Goal: Task Accomplishment & Management: Manage account settings

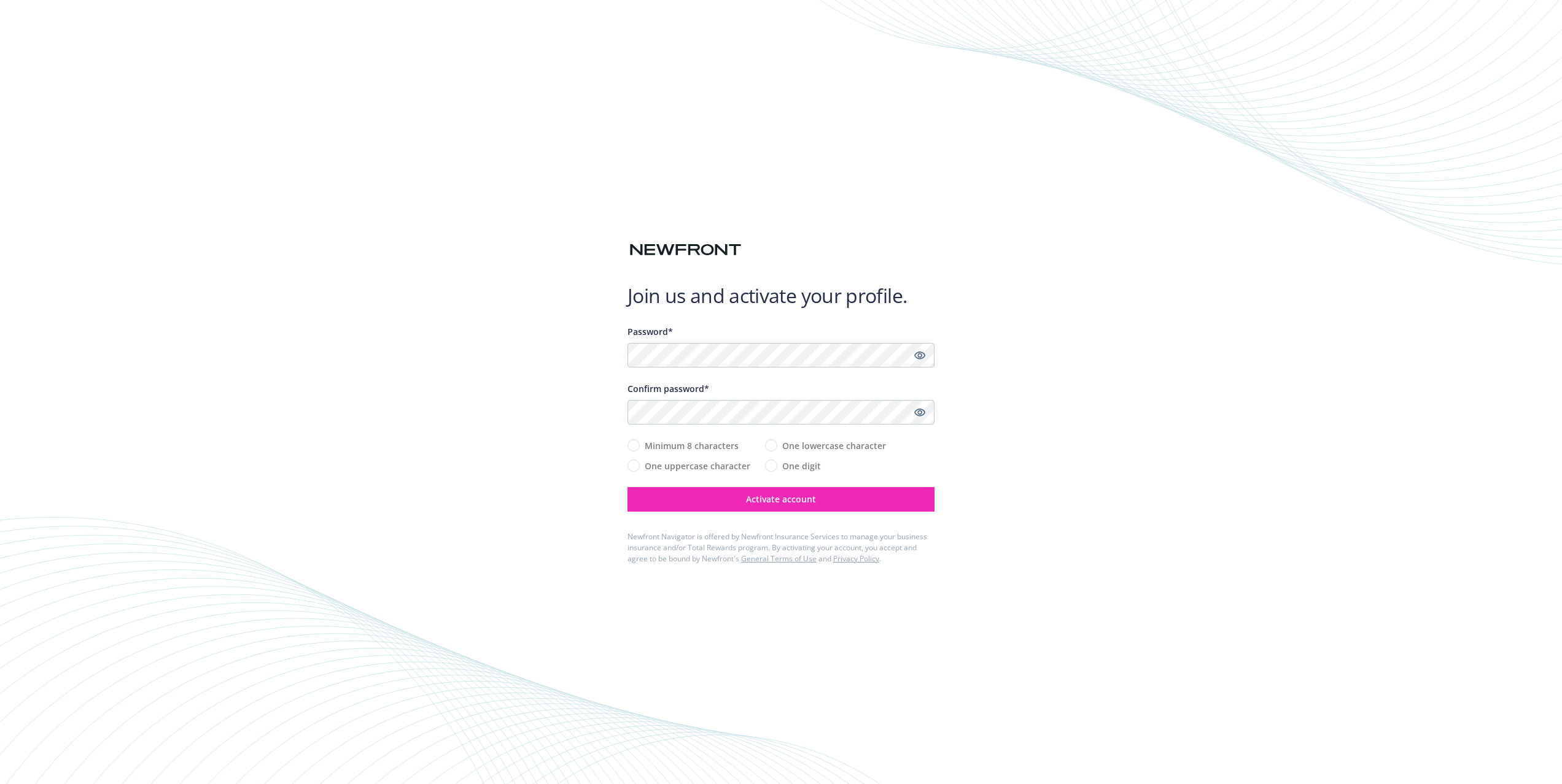
click at [627, 368] on div at bounding box center [627, 368] width 0 height 0
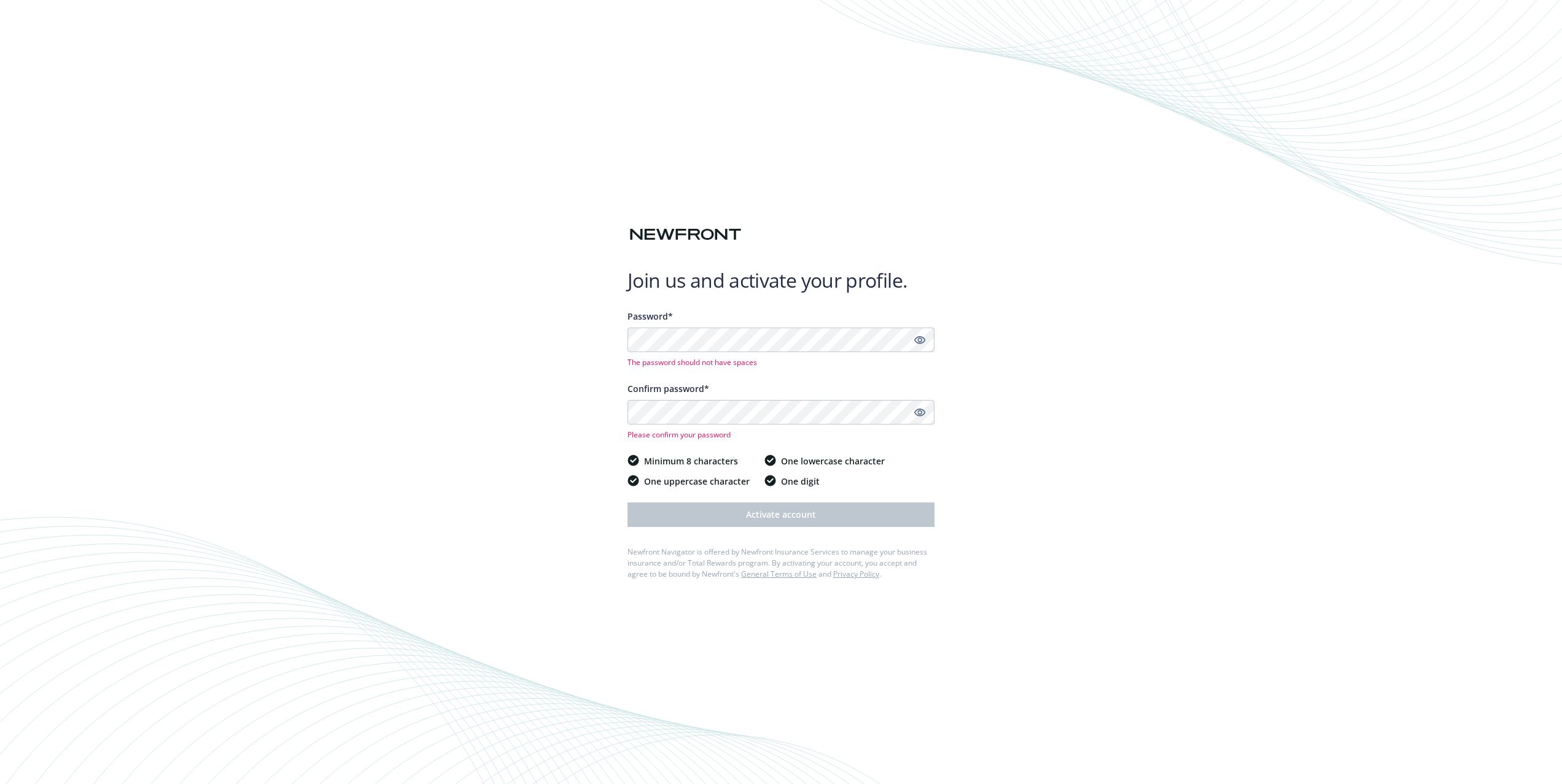
click at [600, 286] on div "Join us and activate your profile. Password* The password should not have space…" at bounding box center [781, 392] width 1562 height 784
click at [921, 339] on icon "Show password" at bounding box center [920, 340] width 11 height 8
click at [1111, 336] on div "Join us and activate your profile. Password* The password should not have space…" at bounding box center [781, 392] width 1562 height 784
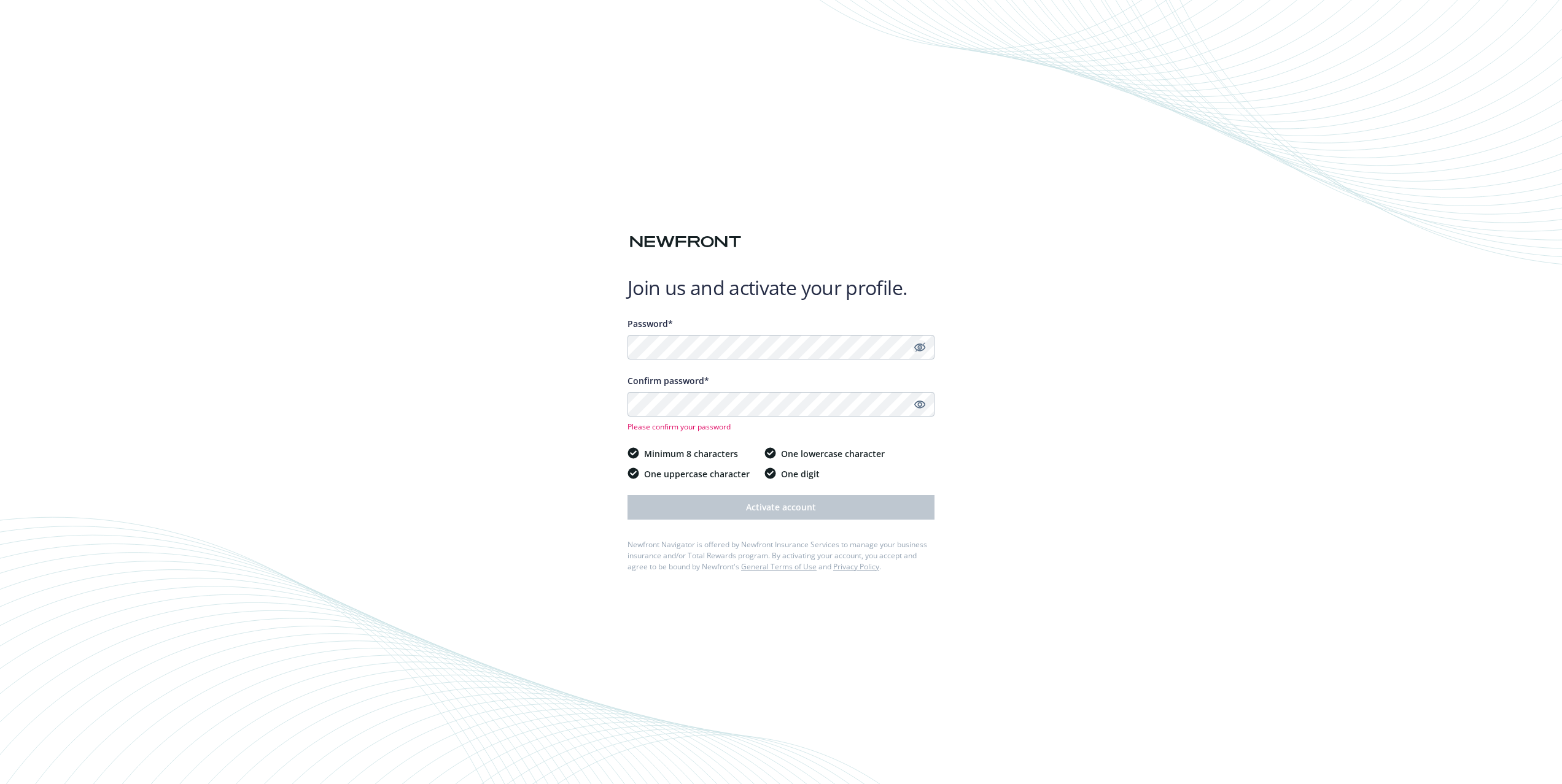
click at [821, 311] on div "Join us and activate your profile. Password* Confirm password* Please confirm y…" at bounding box center [781, 391] width 307 height 399
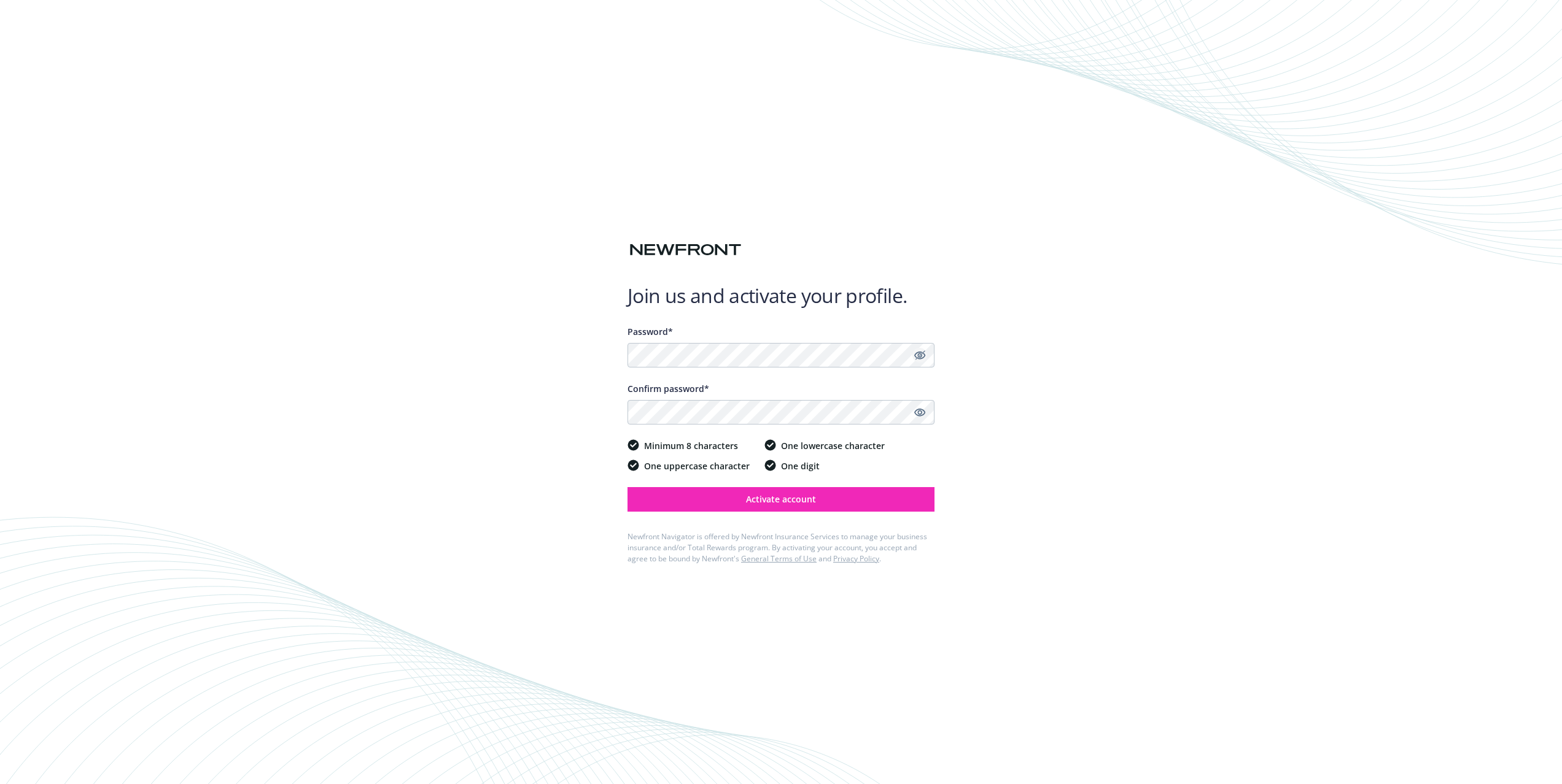
click at [972, 256] on div "Join us and activate your profile. Password* Confirm password* Minimum 8 charac…" at bounding box center [781, 392] width 1562 height 784
click at [924, 413] on icon "Show password" at bounding box center [920, 413] width 11 height 8
click at [771, 496] on span "Activate account" at bounding box center [781, 499] width 70 height 11
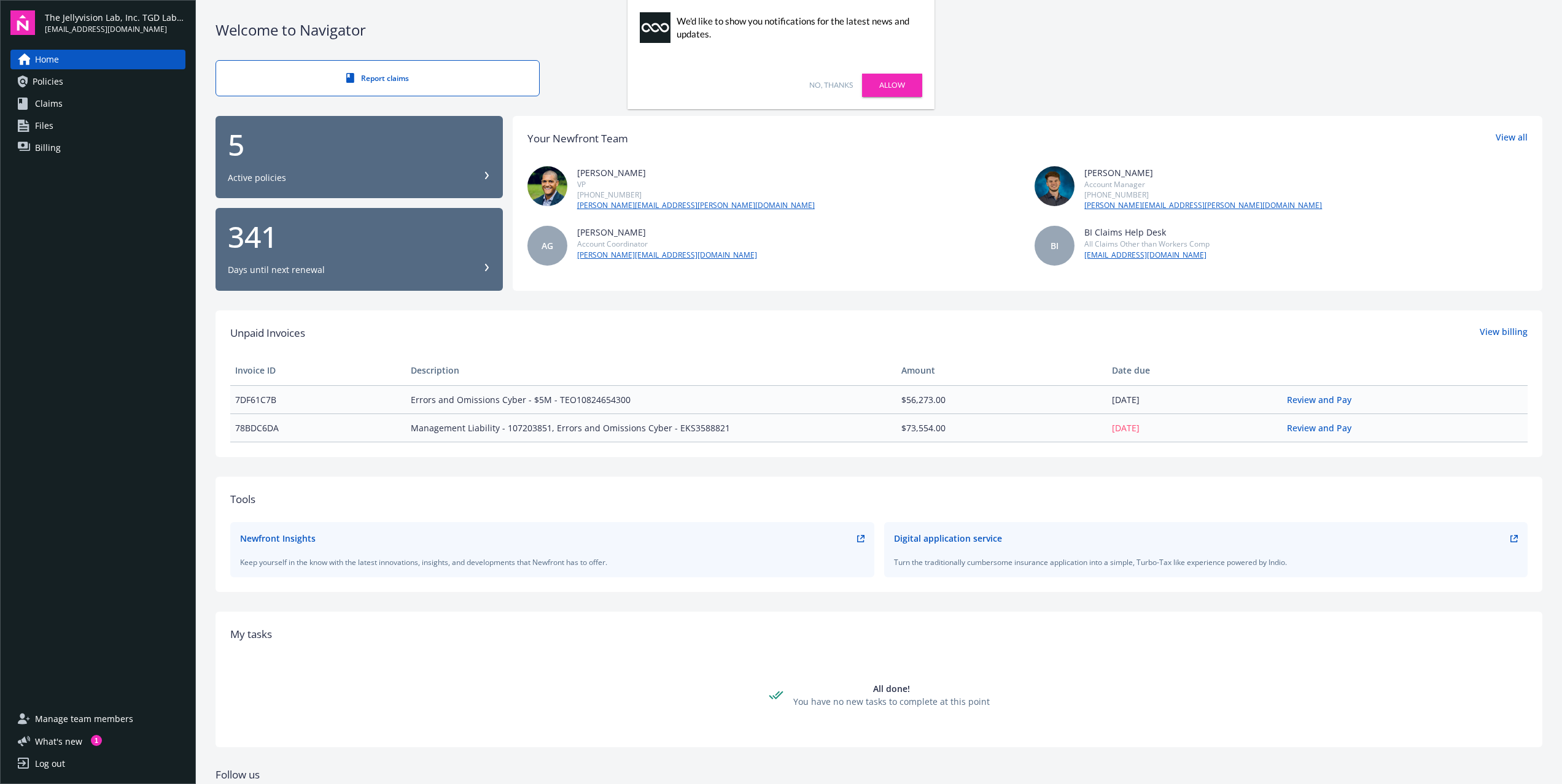
click at [878, 85] on link "Allow" at bounding box center [892, 85] width 60 height 24
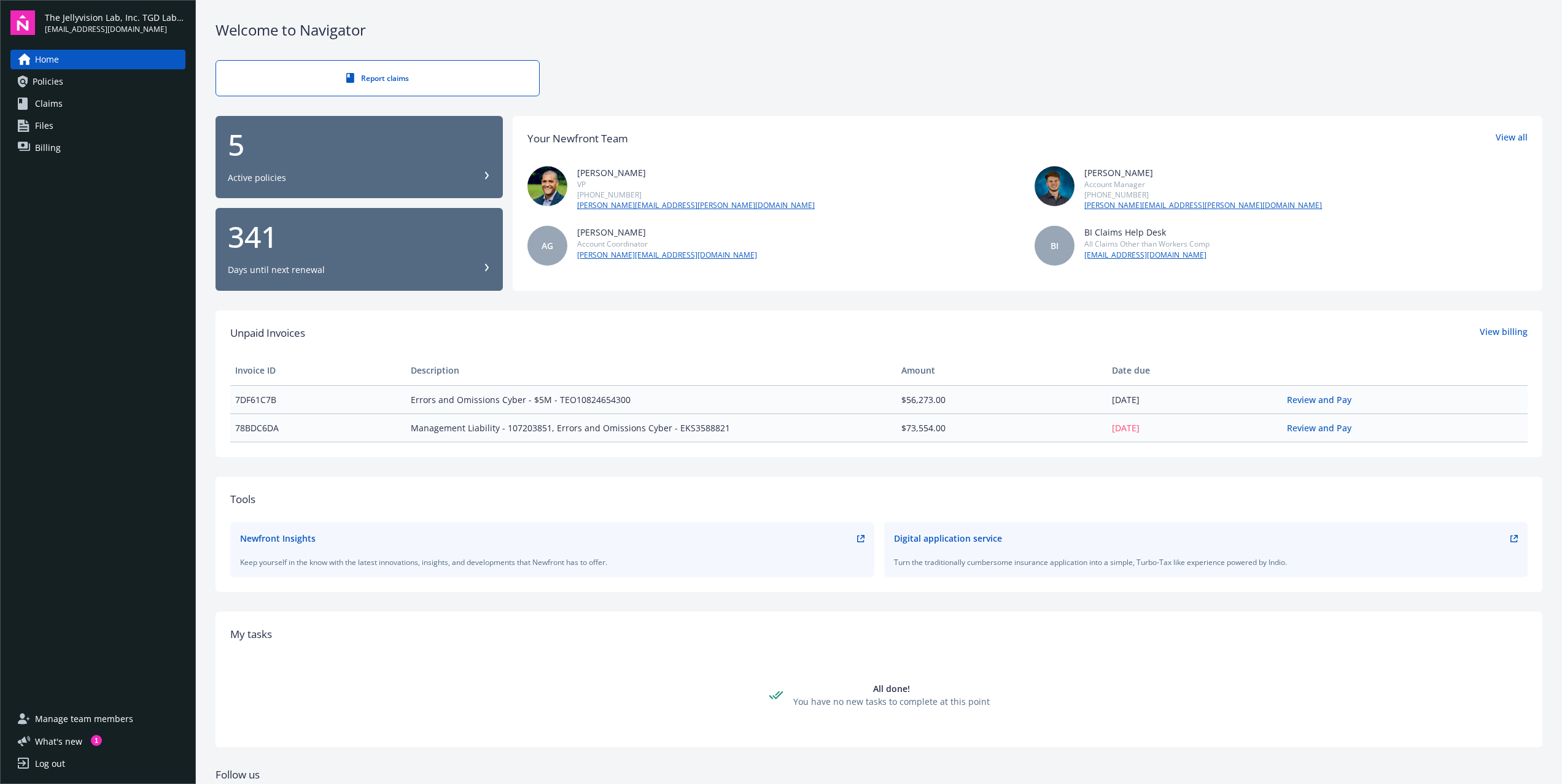
click at [342, 168] on div "5 Active policies" at bounding box center [359, 157] width 263 height 54
click at [257, 167] on div "5 Active policies" at bounding box center [359, 157] width 263 height 54
